Goal: Task Accomplishment & Management: Manage account settings

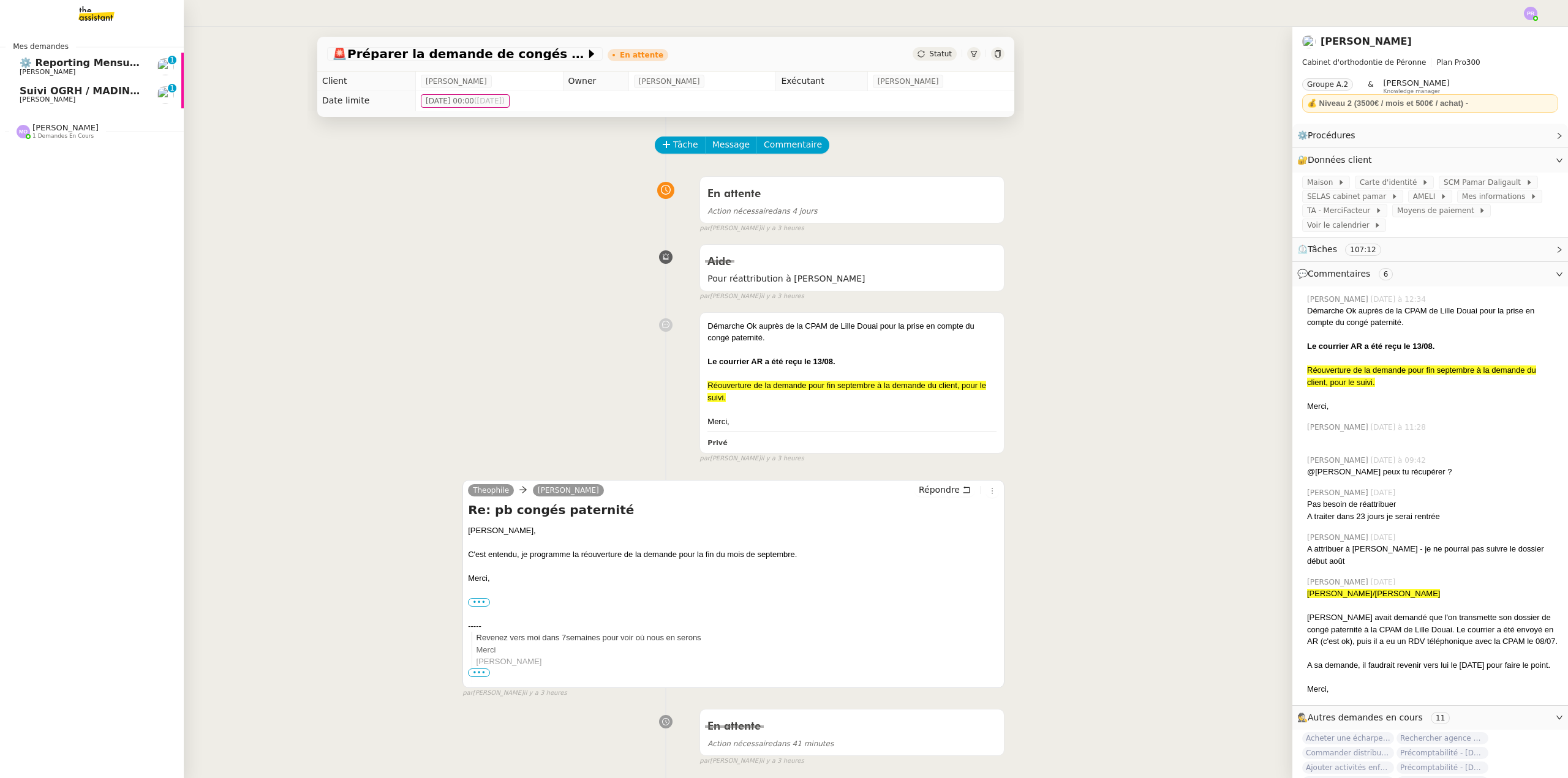
click at [49, 87] on span "Suivi OGRH / MADIN KB - [PERSON_NAME]" at bounding box center [135, 91] width 231 height 12
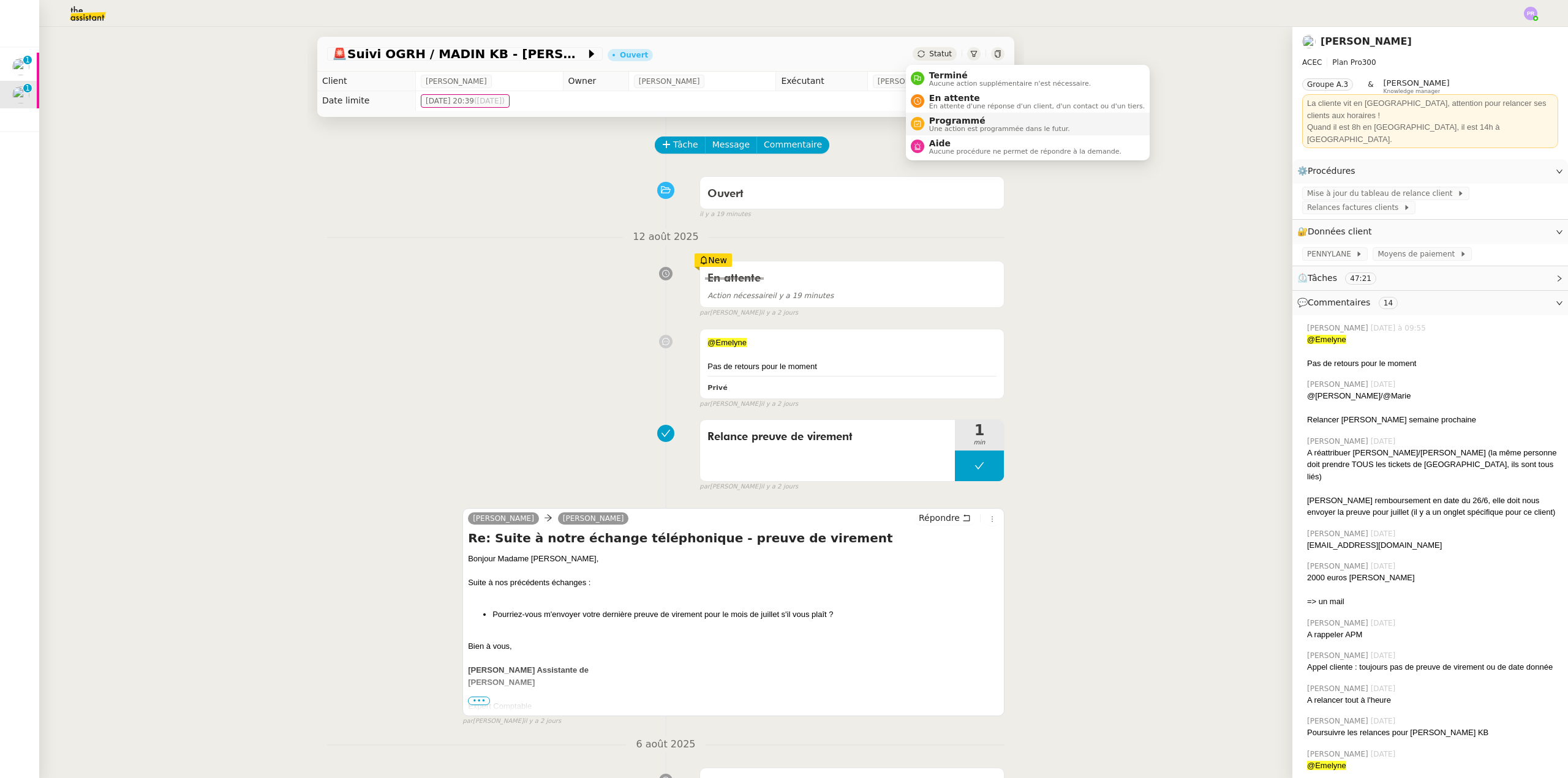
click at [959, 125] on span "Une action est programmée dans le futur." at bounding box center [999, 129] width 141 height 7
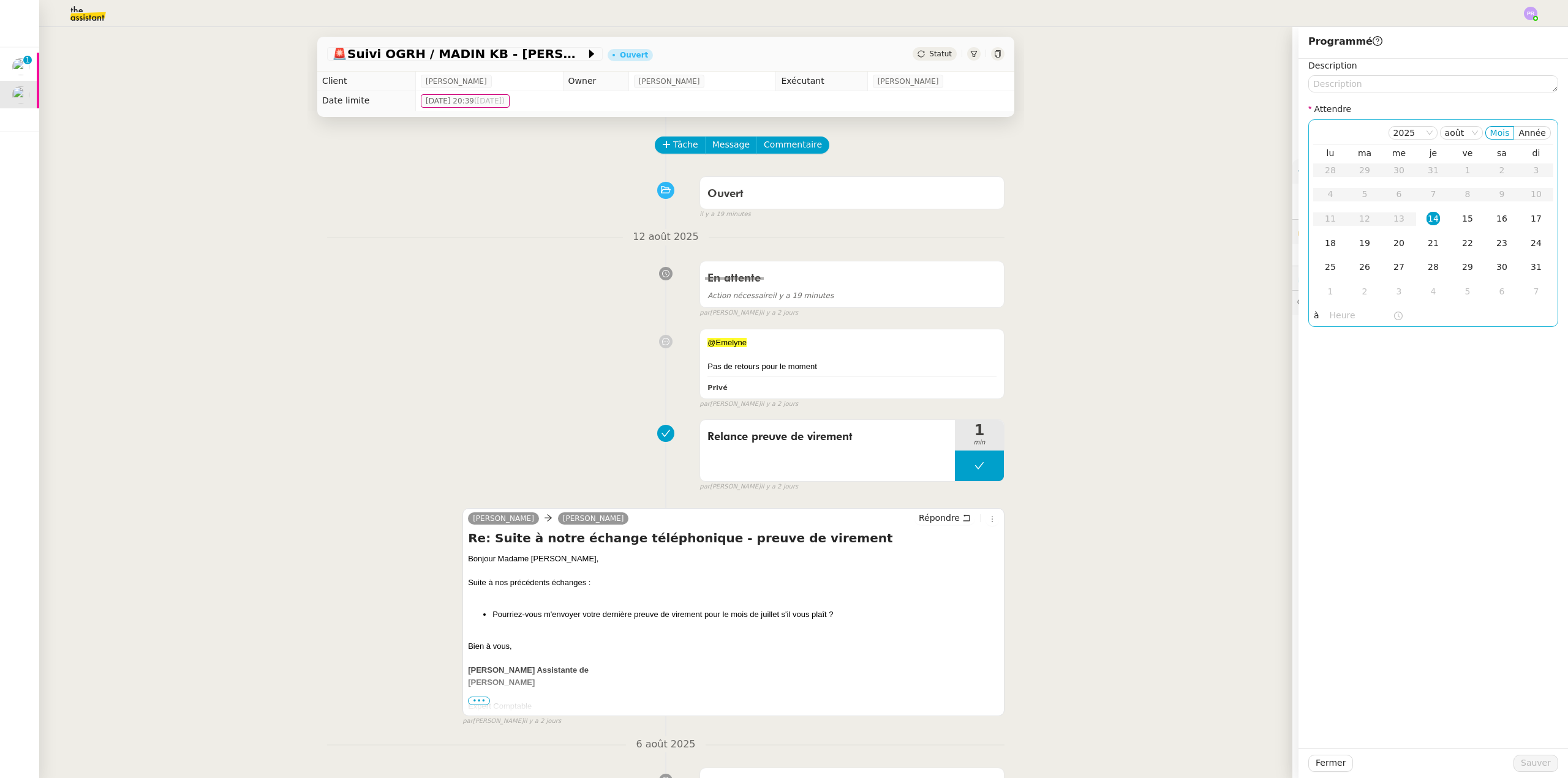
click at [1426, 216] on div "14" at bounding box center [1433, 218] width 13 height 13
click at [1340, 308] on nz-time-picker at bounding box center [1366, 316] width 83 height 17
click at [1328, 445] on div "16" at bounding box center [1330, 447] width 34 height 15
click at [1359, 329] on div "00" at bounding box center [1366, 335] width 34 height 15
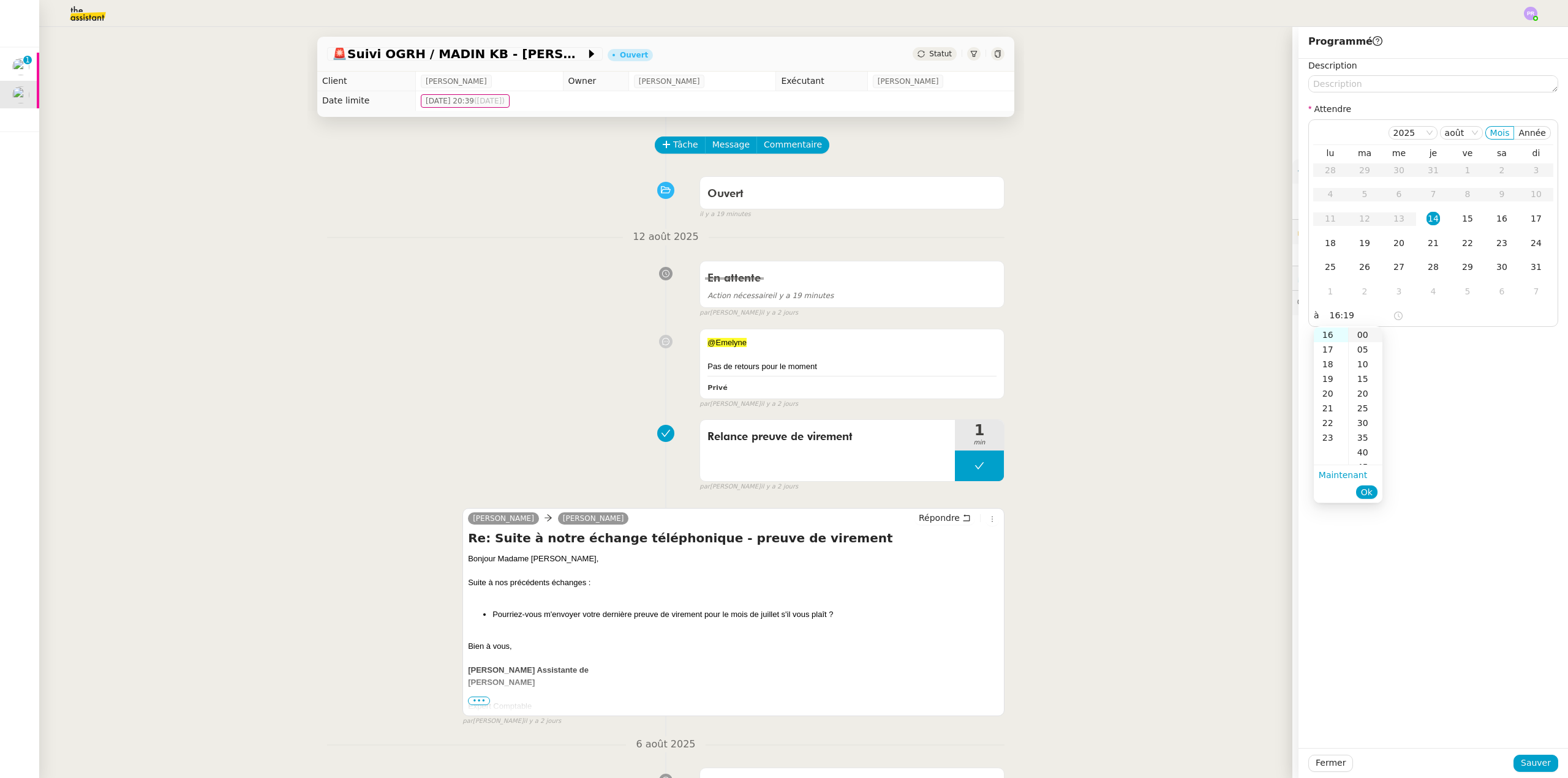
type input "16:00"
click at [1373, 494] on button "Ok" at bounding box center [1366, 492] width 22 height 13
click at [1540, 762] on span "Sauver" at bounding box center [1536, 763] width 30 height 14
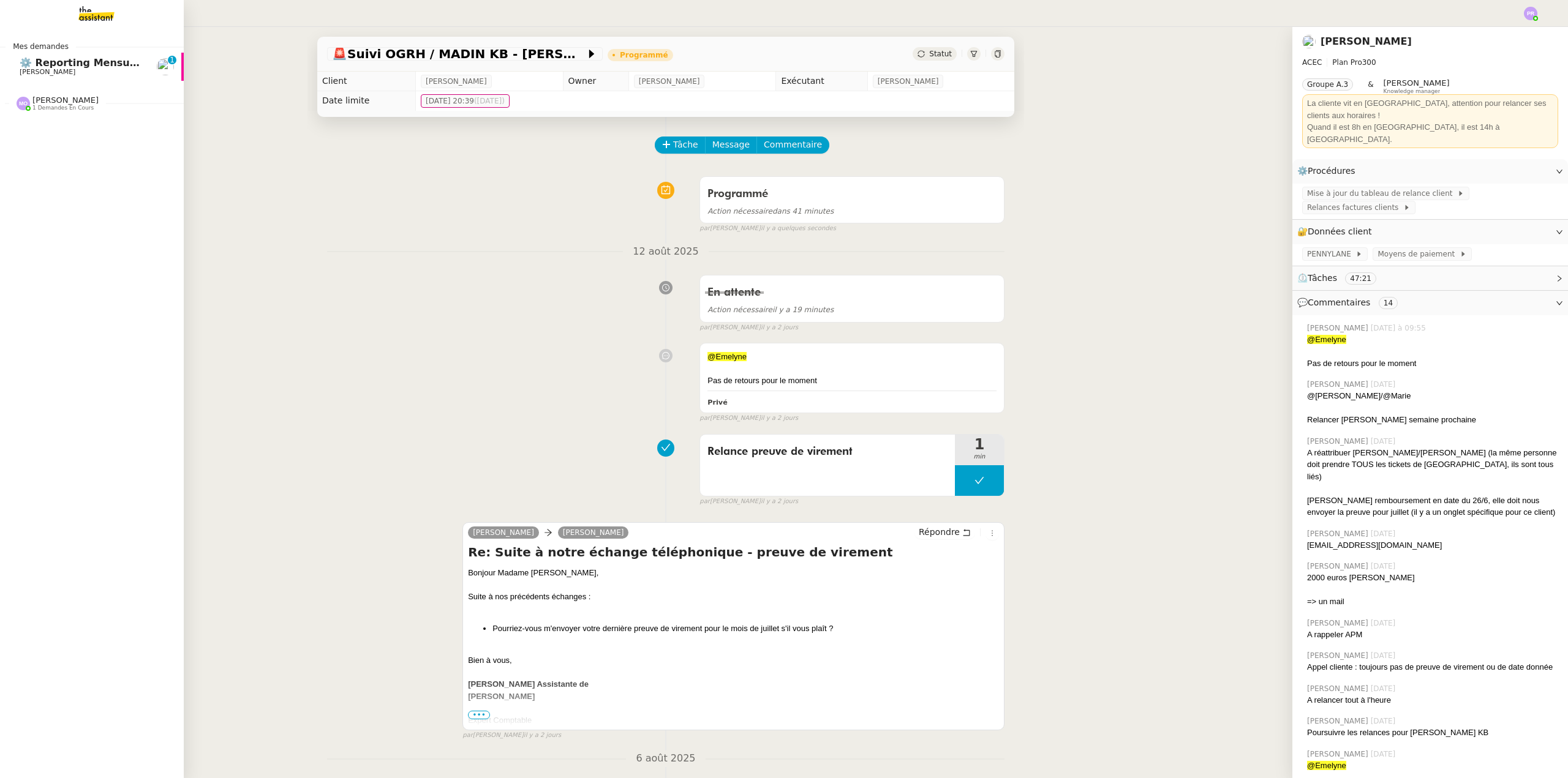
click at [76, 63] on span "⚙️ Reporting Mensuel (à réaliser dès réception salaires juillet)" at bounding box center [192, 62] width 345 height 12
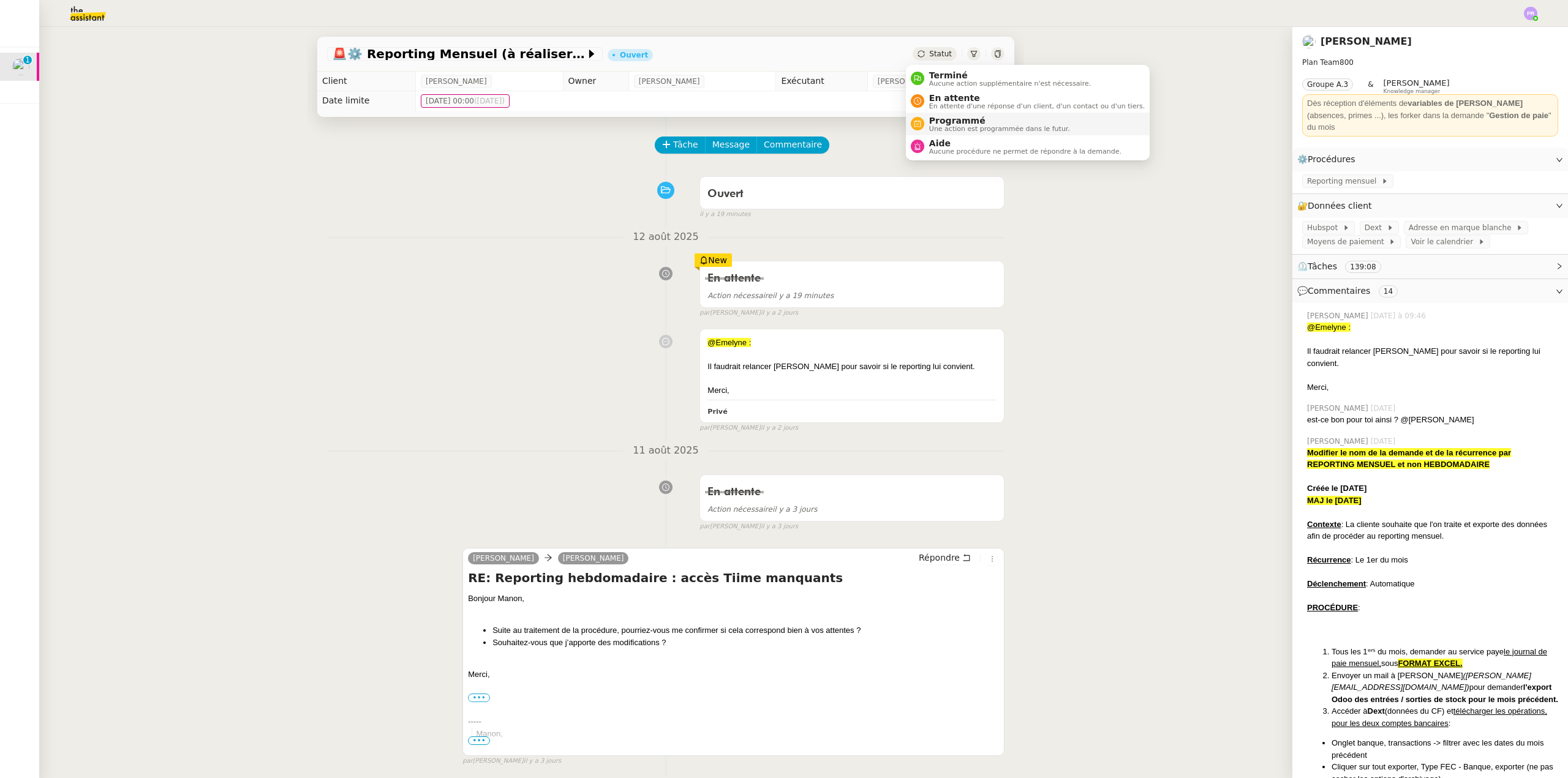
click at [961, 121] on span "Programmé" at bounding box center [999, 120] width 141 height 10
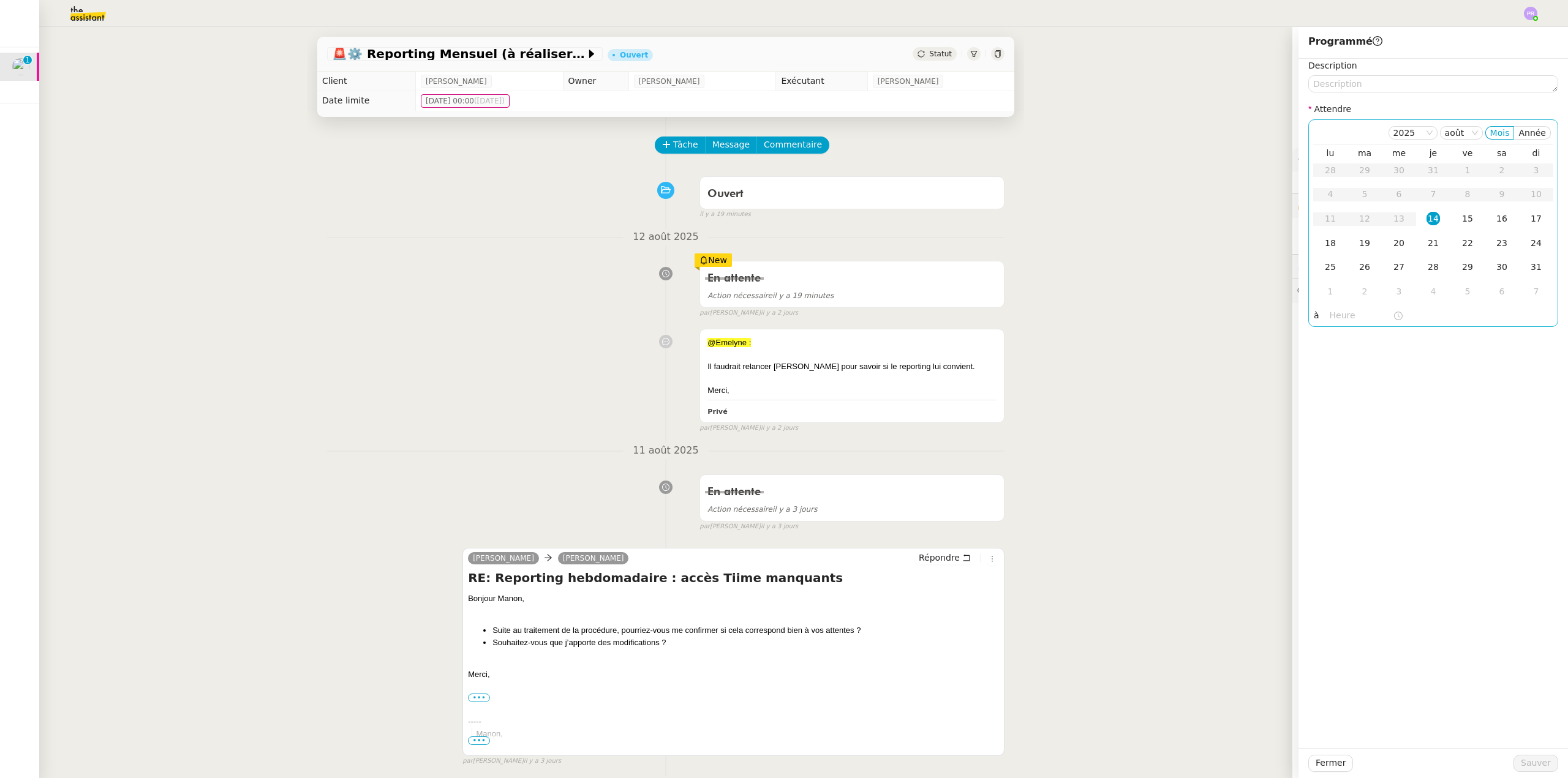
click at [1428, 219] on div "14" at bounding box center [1433, 218] width 13 height 13
click at [1333, 316] on input "text" at bounding box center [1361, 316] width 63 height 14
click at [1327, 447] on div "16" at bounding box center [1330, 447] width 34 height 15
click at [1363, 333] on div "00" at bounding box center [1366, 335] width 34 height 15
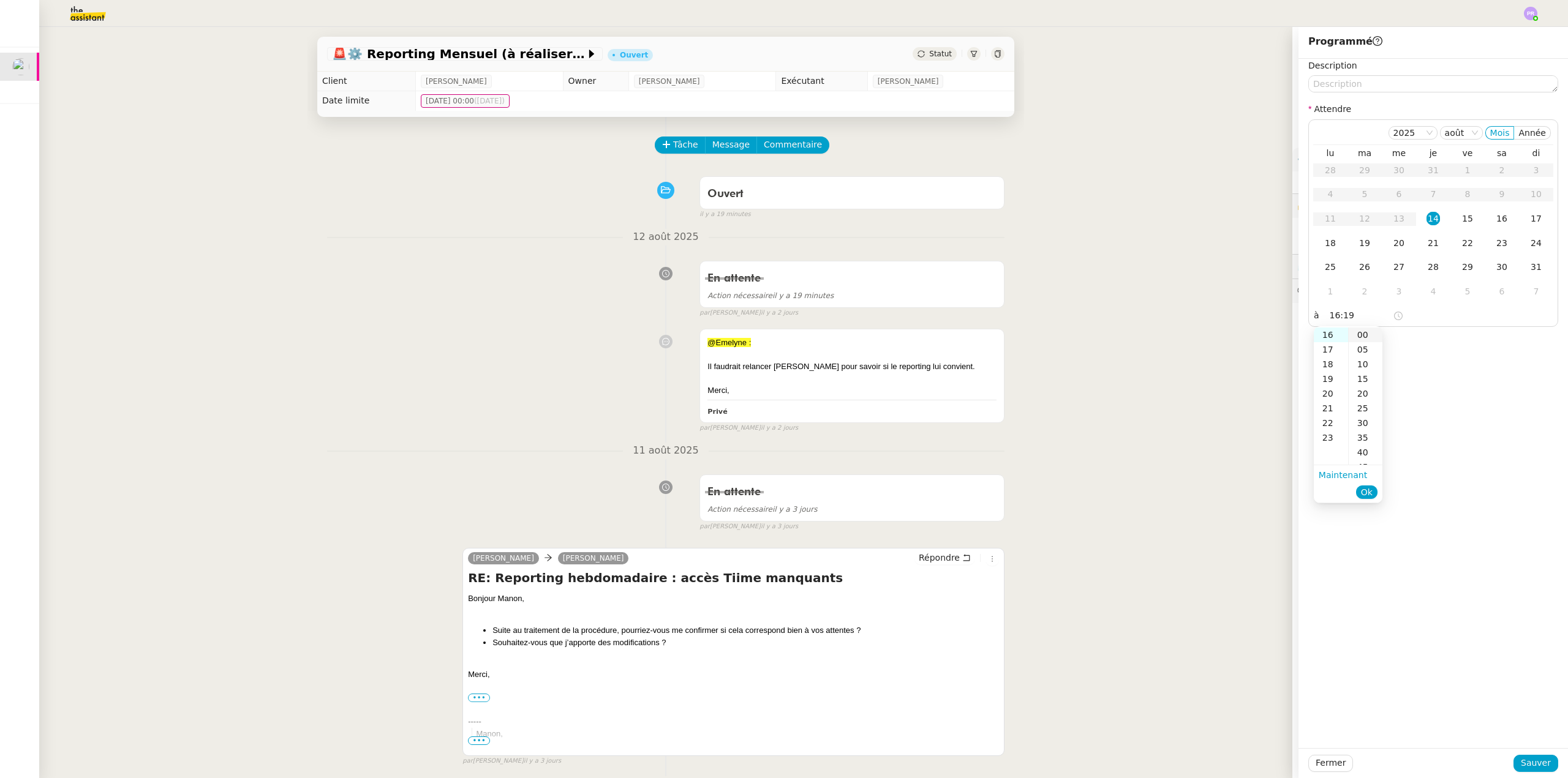
type input "16:00"
click at [1370, 494] on span "Ok" at bounding box center [1366, 492] width 12 height 12
click at [1533, 759] on span "Sauver" at bounding box center [1536, 763] width 30 height 14
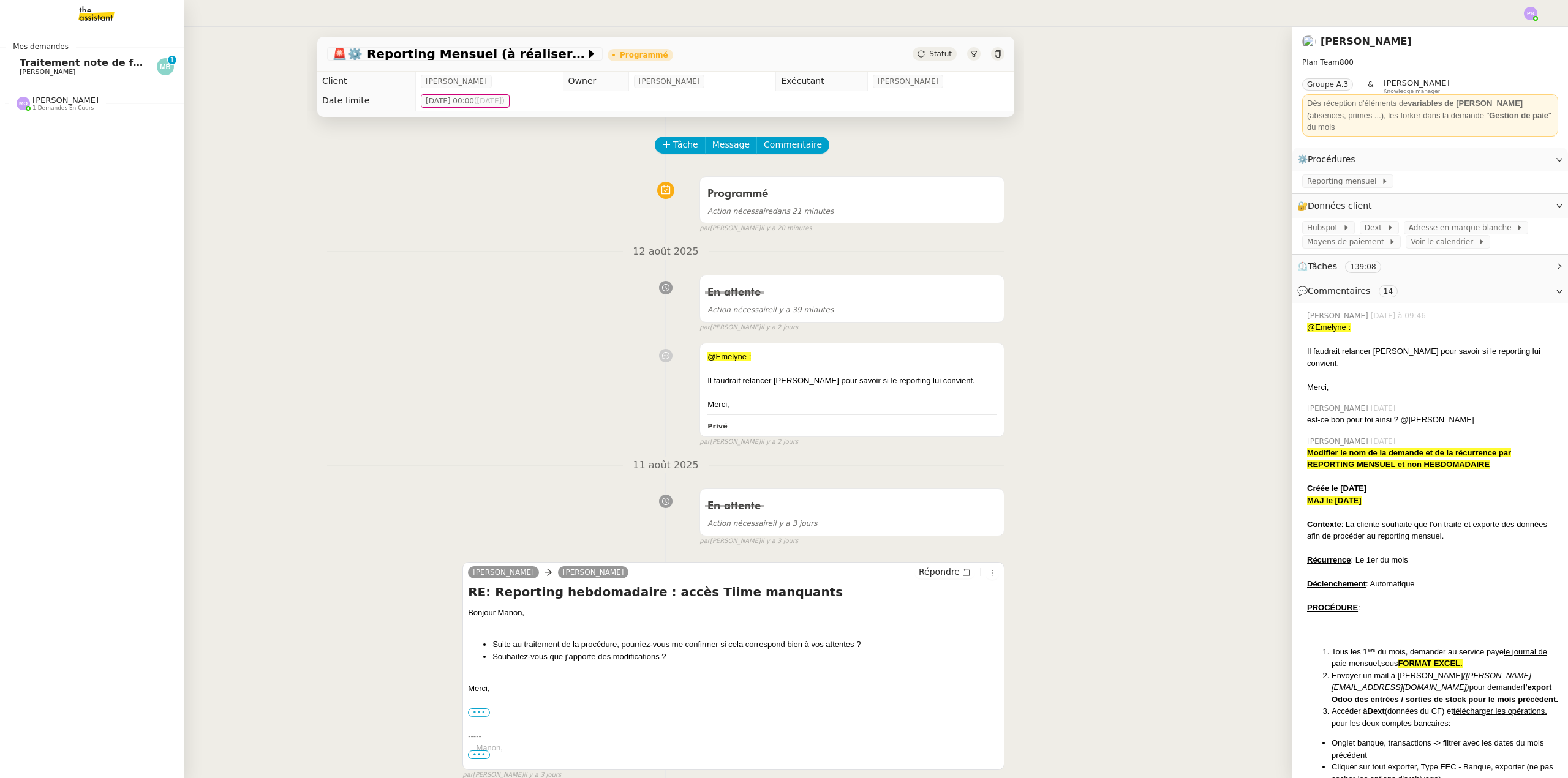
click at [75, 62] on span "Traitement note de frais 1er semestre 2025" at bounding box center [140, 62] width 241 height 12
